Goal: Transaction & Acquisition: Purchase product/service

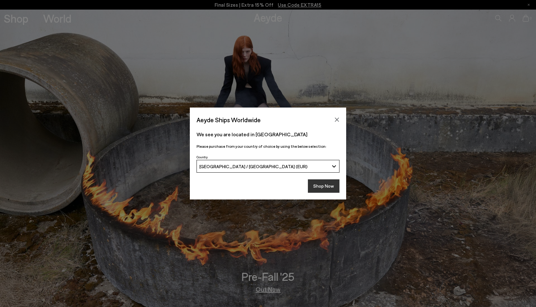
click at [321, 181] on button "Shop Now" at bounding box center [324, 185] width 32 height 13
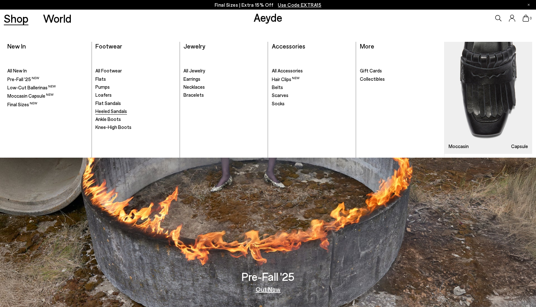
click at [111, 111] on span "Heeled Sandals" at bounding box center [111, 111] width 32 height 6
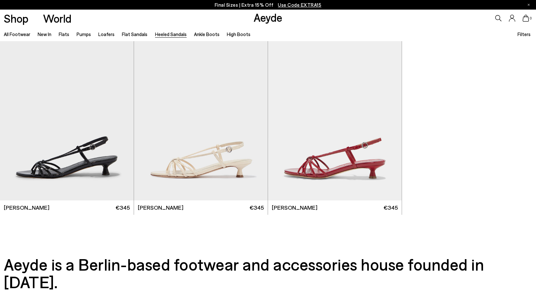
scroll to position [1634, 0]
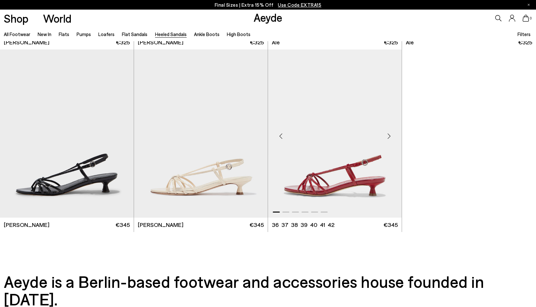
click at [352, 180] on img "1 / 6" at bounding box center [335, 133] width 134 height 168
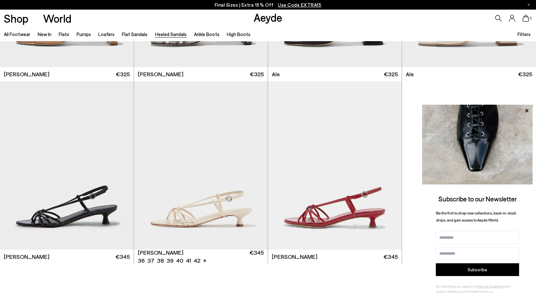
scroll to position [1604, 0]
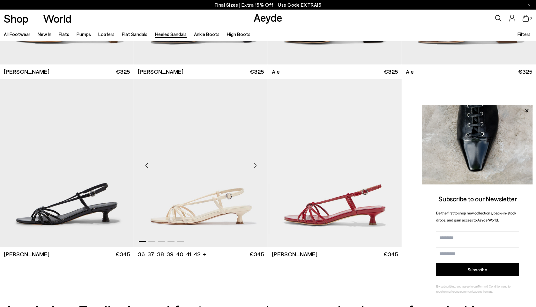
click at [257, 165] on div "Next slide" at bounding box center [254, 165] width 19 height 19
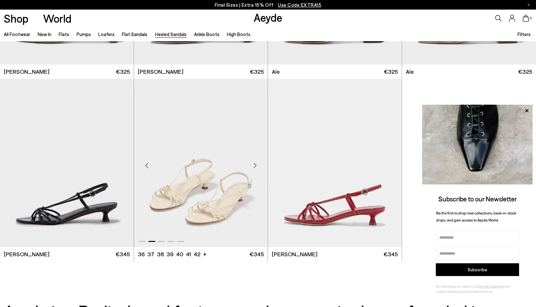
click at [257, 165] on div "Next slide" at bounding box center [254, 165] width 19 height 19
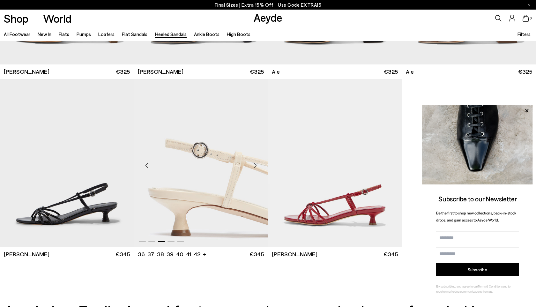
click at [146, 162] on div "Previous slide" at bounding box center [146, 165] width 19 height 19
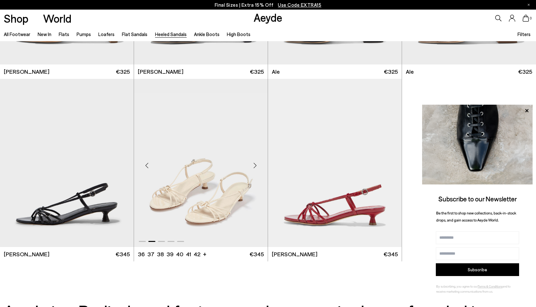
click at [146, 162] on div "Previous slide" at bounding box center [146, 165] width 19 height 19
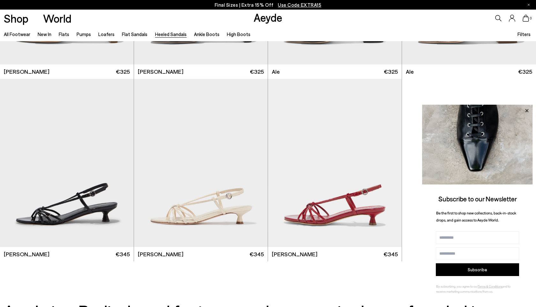
click at [525, 114] on icon at bounding box center [527, 111] width 8 height 8
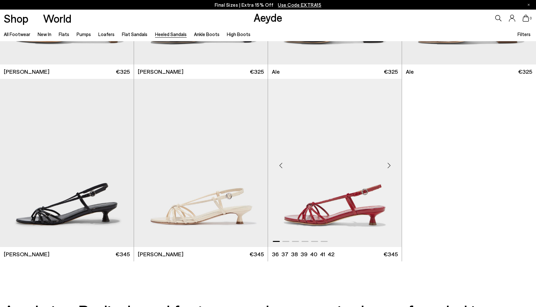
drag, startPoint x: 402, startPoint y: 258, endPoint x: 379, endPoint y: 258, distance: 22.7
click at [379, 258] on div "**" at bounding box center [335, 170] width 134 height 183
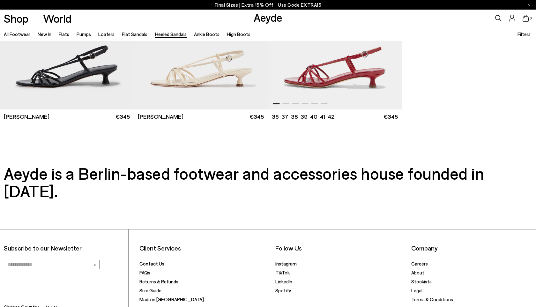
scroll to position [1782, 0]
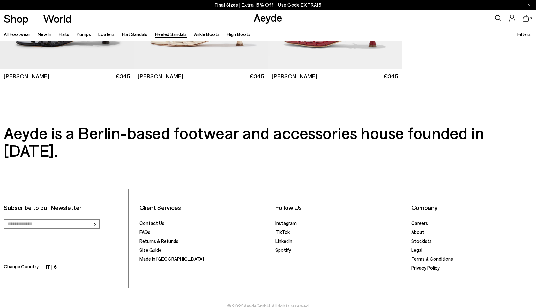
click at [150, 238] on link "Returns & Refunds" at bounding box center [158, 241] width 39 height 6
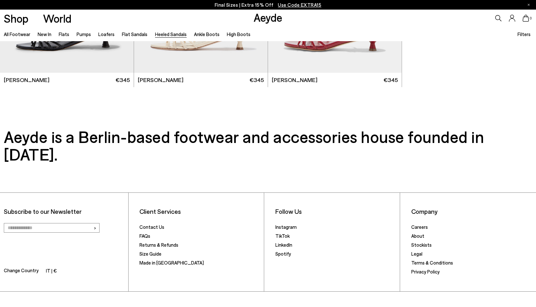
scroll to position [1773, 0]
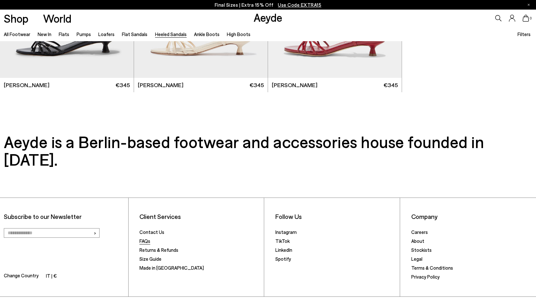
click at [147, 238] on link "FAQs" at bounding box center [144, 241] width 11 height 6
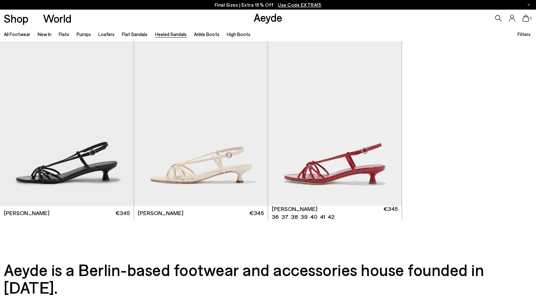
scroll to position [1647, 0]
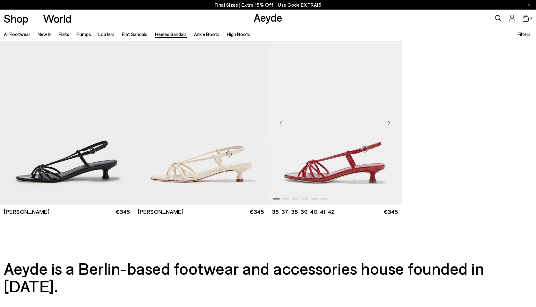
click at [315, 160] on img "1 / 6" at bounding box center [335, 120] width 134 height 168
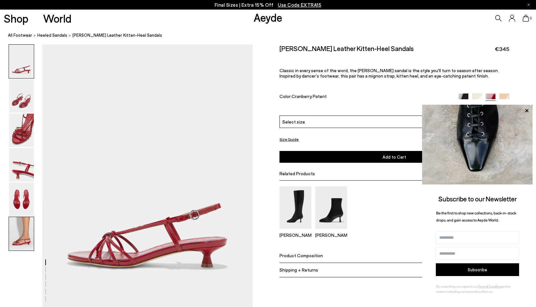
click at [25, 236] on img at bounding box center [21, 234] width 25 height 34
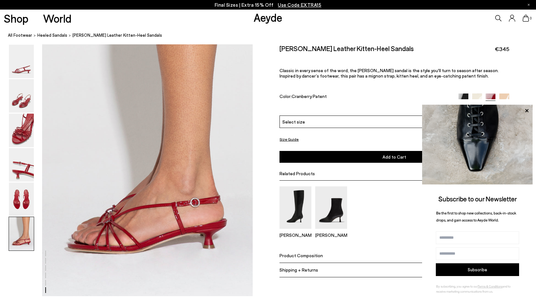
scroll to position [1436, 0]
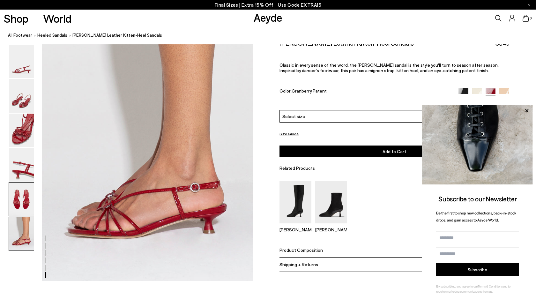
click at [22, 208] on img at bounding box center [21, 200] width 25 height 34
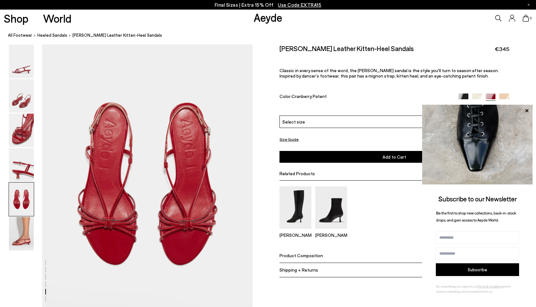
scroll to position [1110, 0]
click at [22, 233] on img at bounding box center [21, 234] width 25 height 34
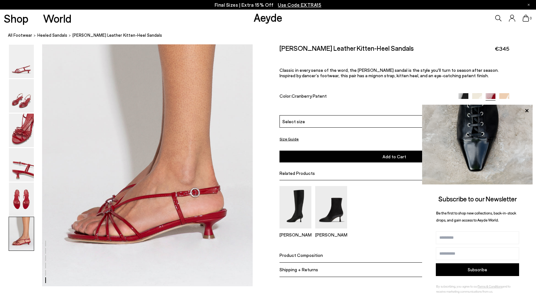
scroll to position [1436, 0]
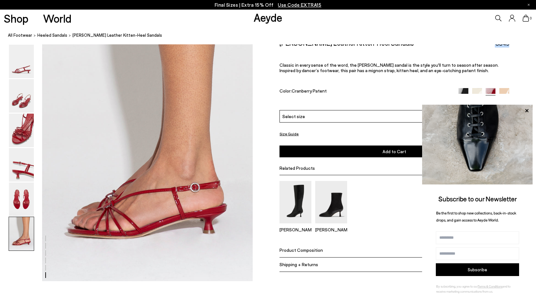
drag, startPoint x: 516, startPoint y: 48, endPoint x: 484, endPoint y: 49, distance: 32.6
click at [486, 48] on div "Size Guide Shoes Belt Our shoes come in European sizing. The easiest way to mea…" at bounding box center [394, 160] width 283 height 242
click at [526, 113] on icon at bounding box center [527, 111] width 8 height 8
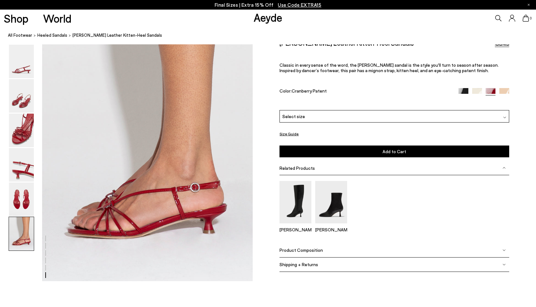
drag, startPoint x: 509, startPoint y: 49, endPoint x: 486, endPoint y: 4, distance: 50.5
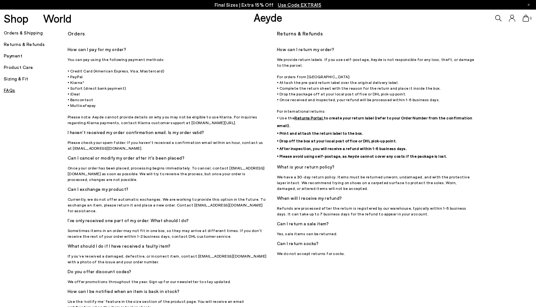
click at [37, 37] on h5 "Orders & Shipping" at bounding box center [36, 32] width 64 height 9
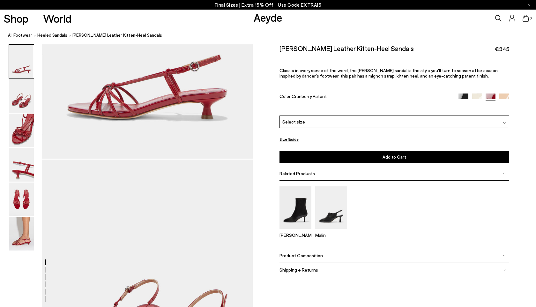
scroll to position [156, 0]
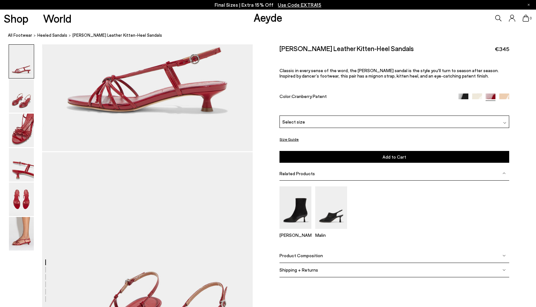
click at [320, 249] on div "Product Composition" at bounding box center [395, 256] width 230 height 14
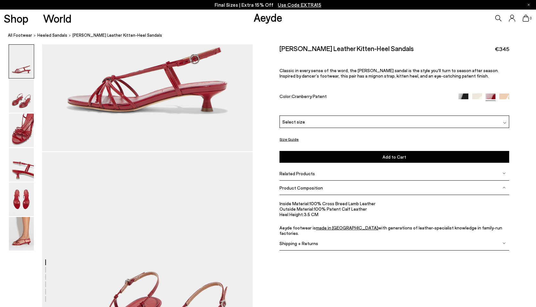
click at [320, 234] on div "Size Guide Shoes Belt Our shoes come in European sizing. The easiest way to mea…" at bounding box center [394, 151] width 283 height 215
click at [320, 236] on div "Shipping + Returns" at bounding box center [395, 243] width 230 height 14
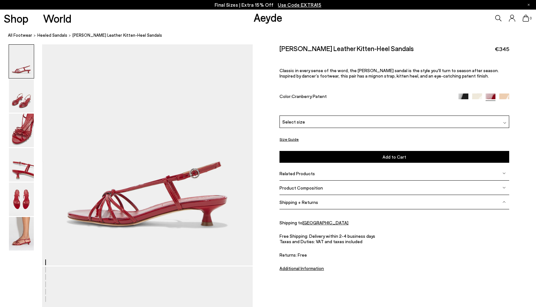
scroll to position [0, 0]
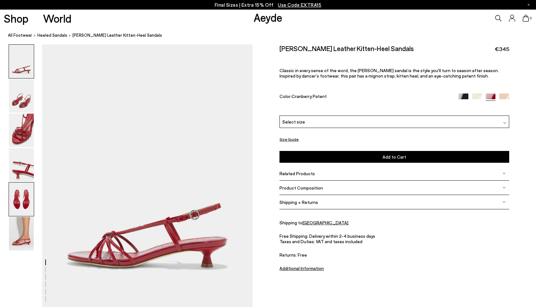
click at [32, 208] on img at bounding box center [21, 200] width 25 height 34
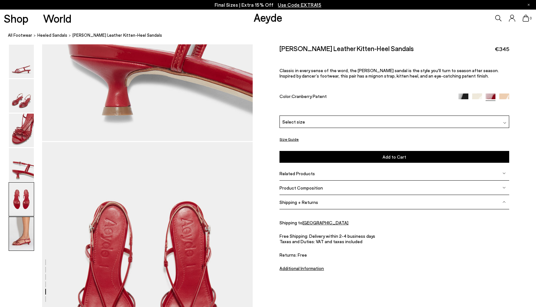
scroll to position [1110, 0]
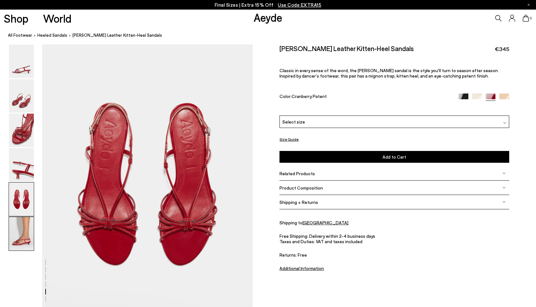
click at [13, 222] on img at bounding box center [21, 234] width 25 height 34
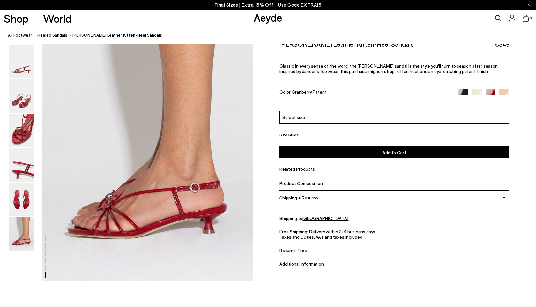
scroll to position [1436, 0]
